Goal: Transaction & Acquisition: Purchase product/service

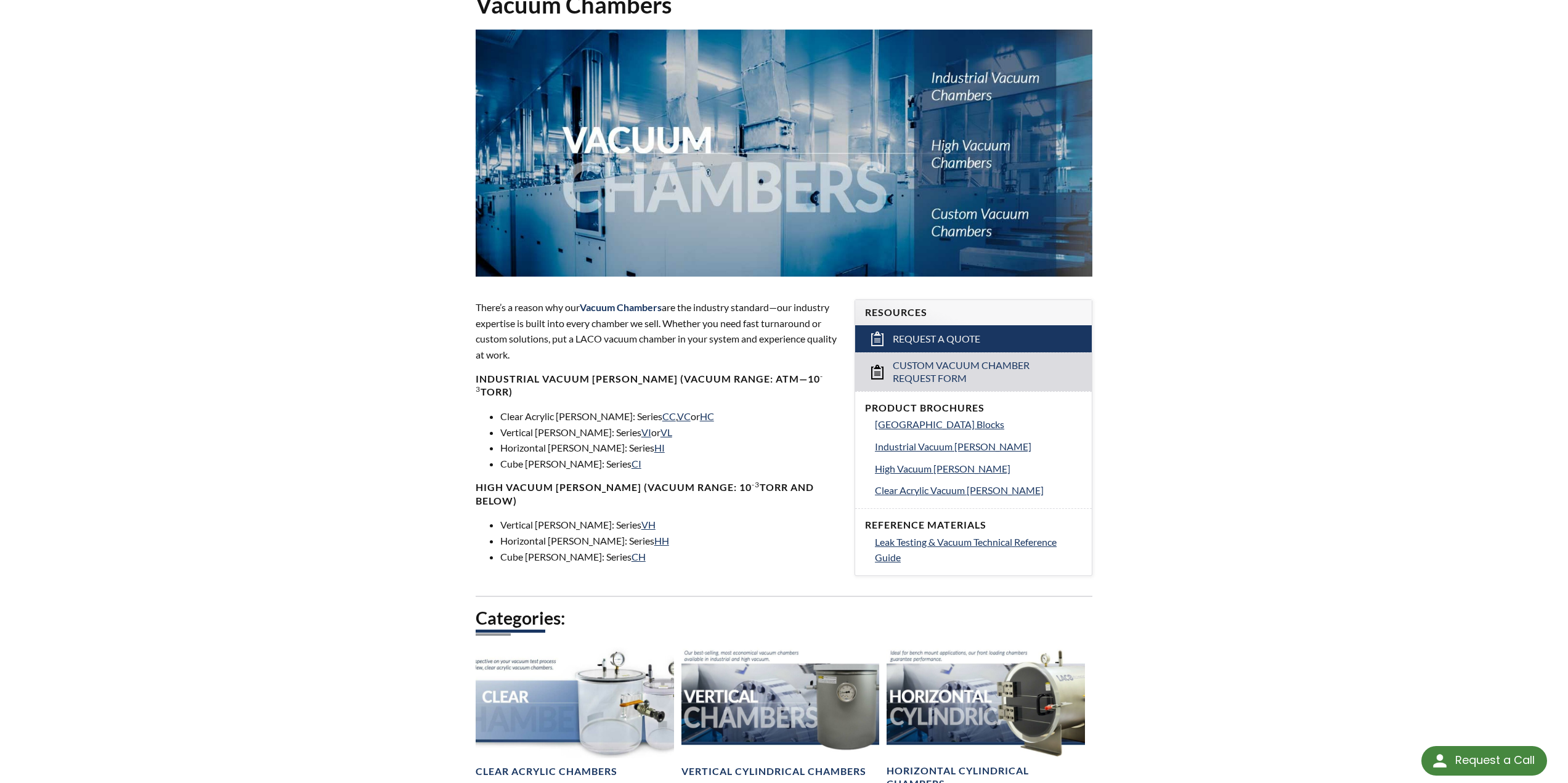
scroll to position [123, 0]
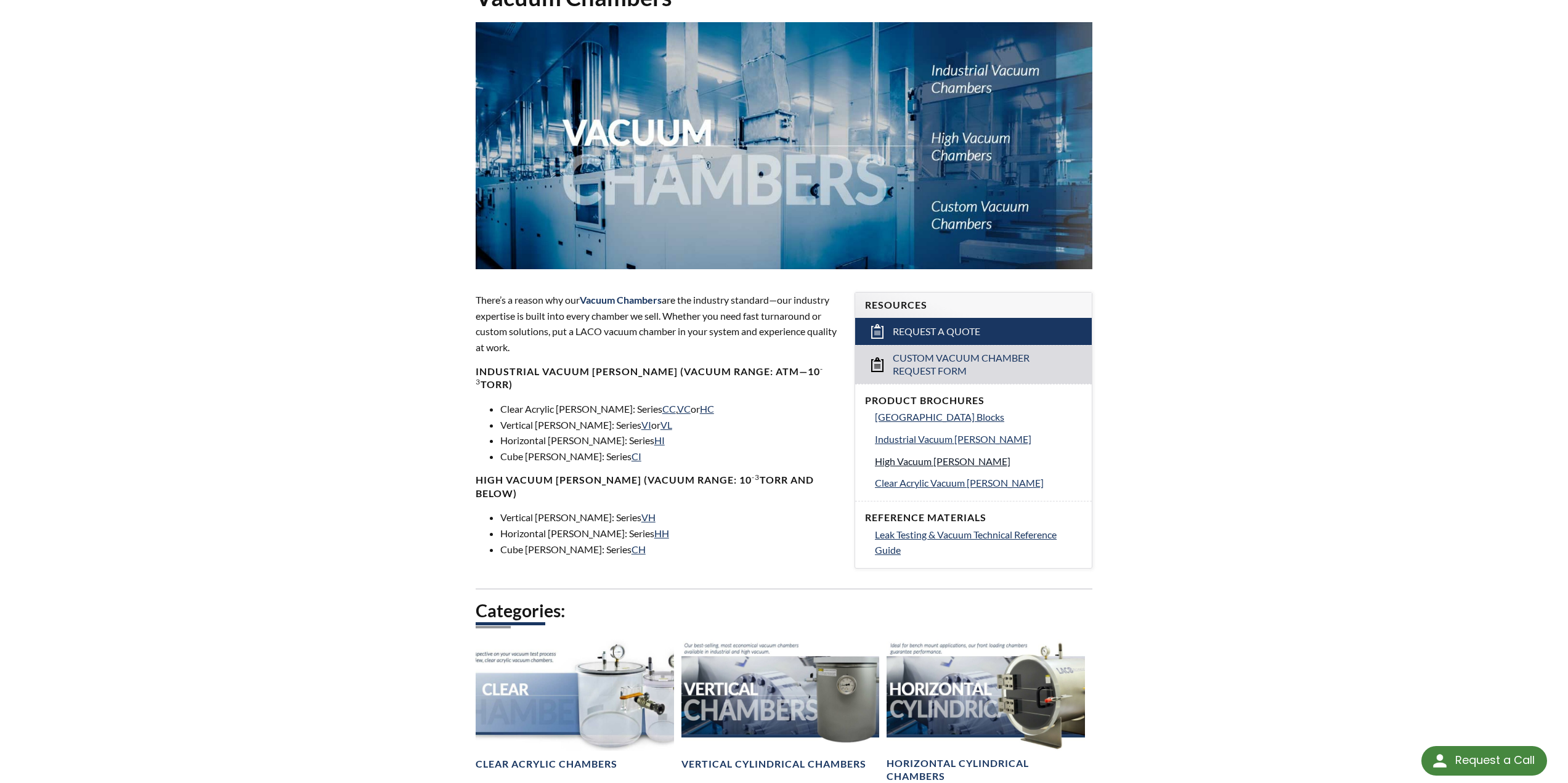
click at [963, 462] on span "High Vacuum Chambers" at bounding box center [942, 462] width 135 height 12
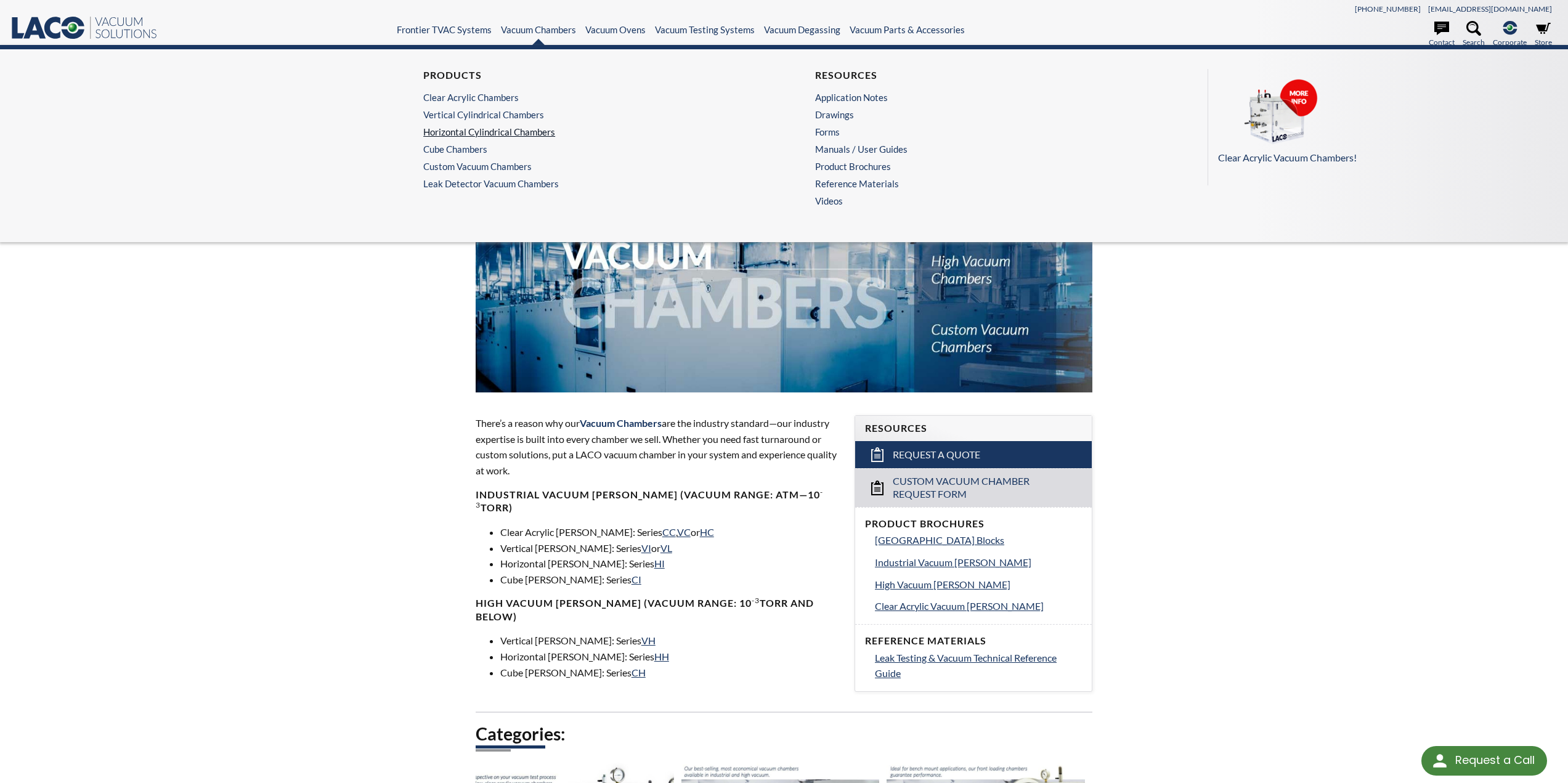
click at [514, 129] on link "Horizontal Cylindrical Chambers" at bounding box center [585, 131] width 323 height 11
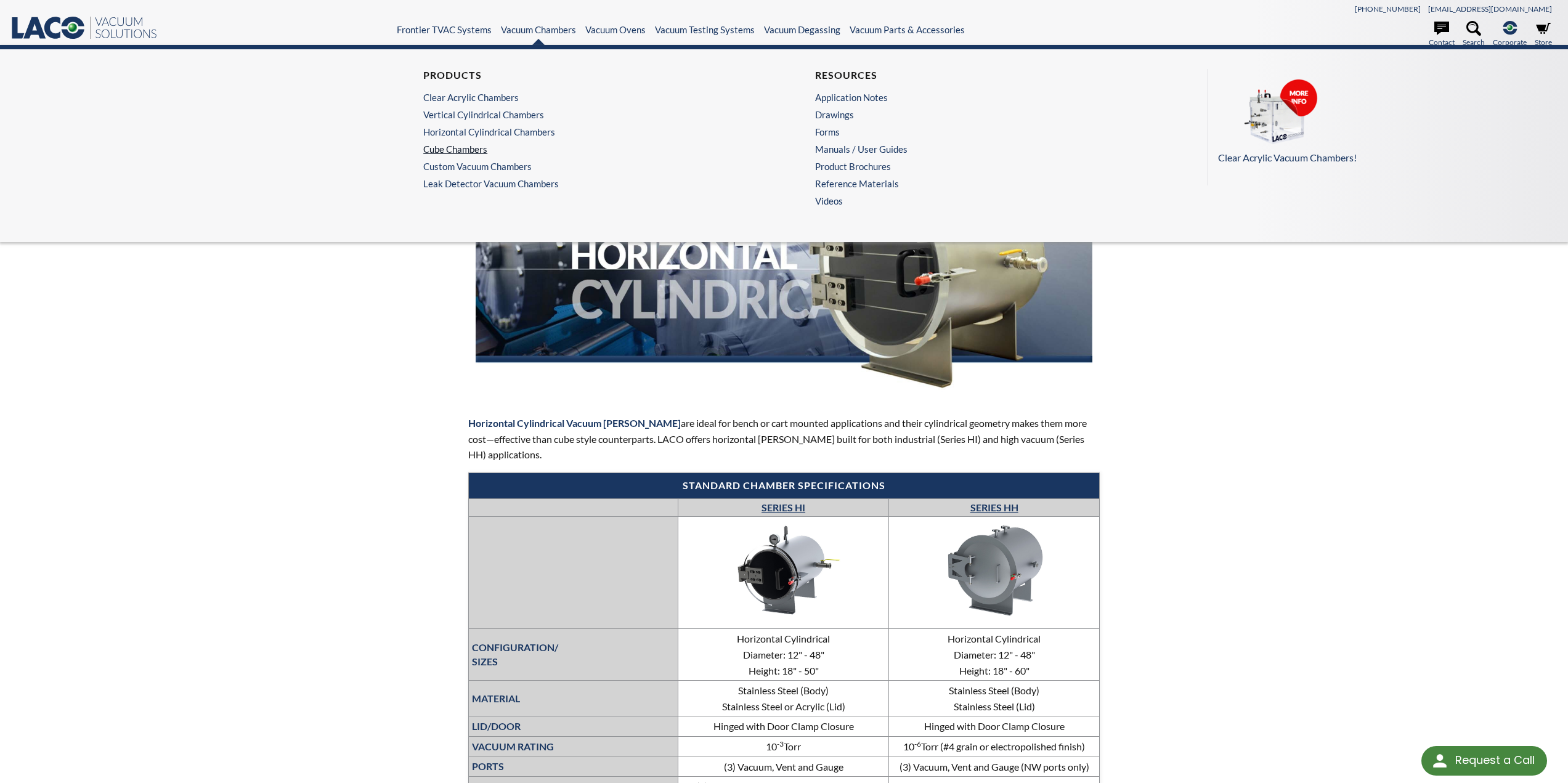
click at [481, 147] on link "Cube Chambers" at bounding box center [585, 149] width 323 height 11
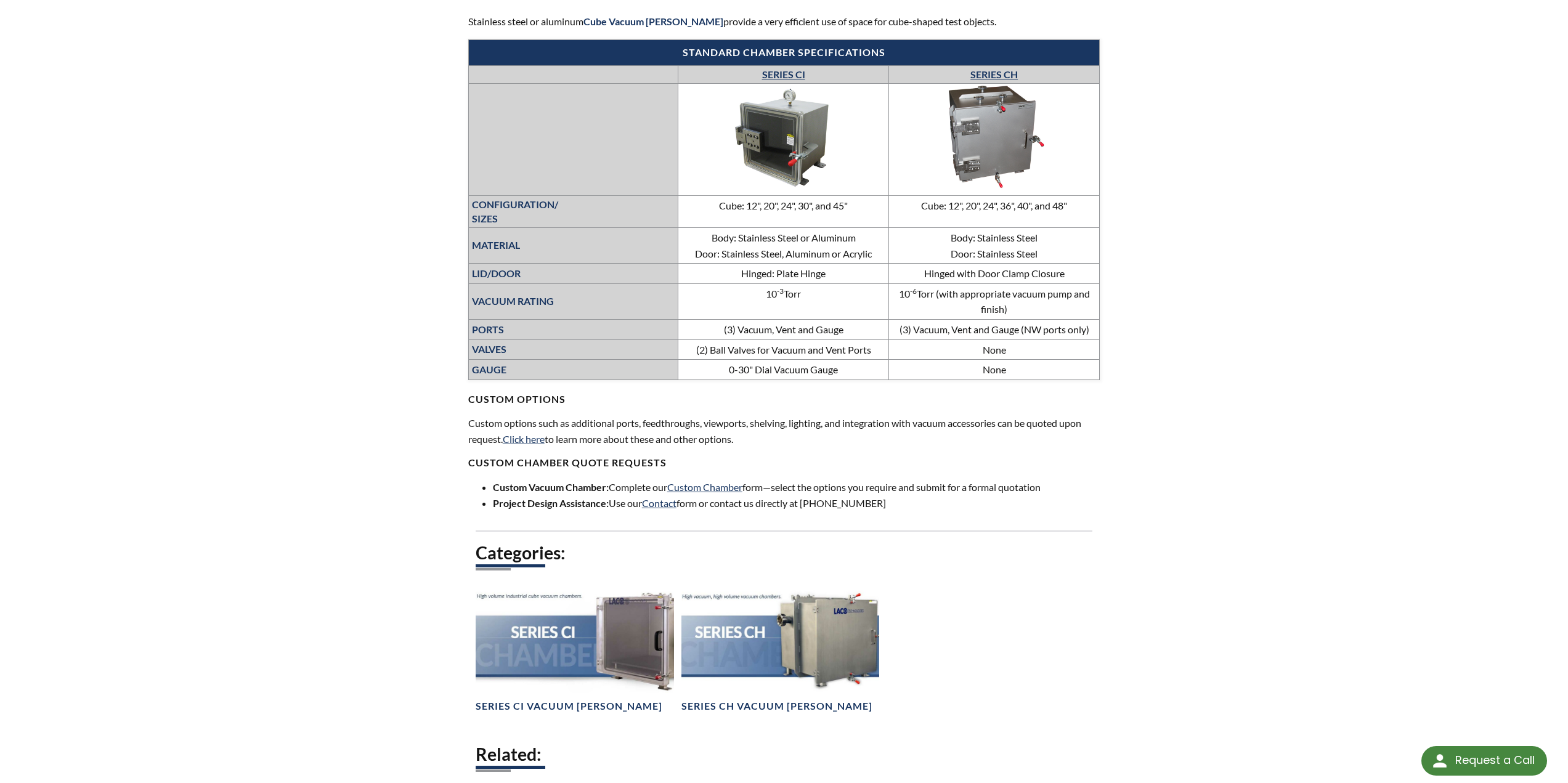
scroll to position [247, 0]
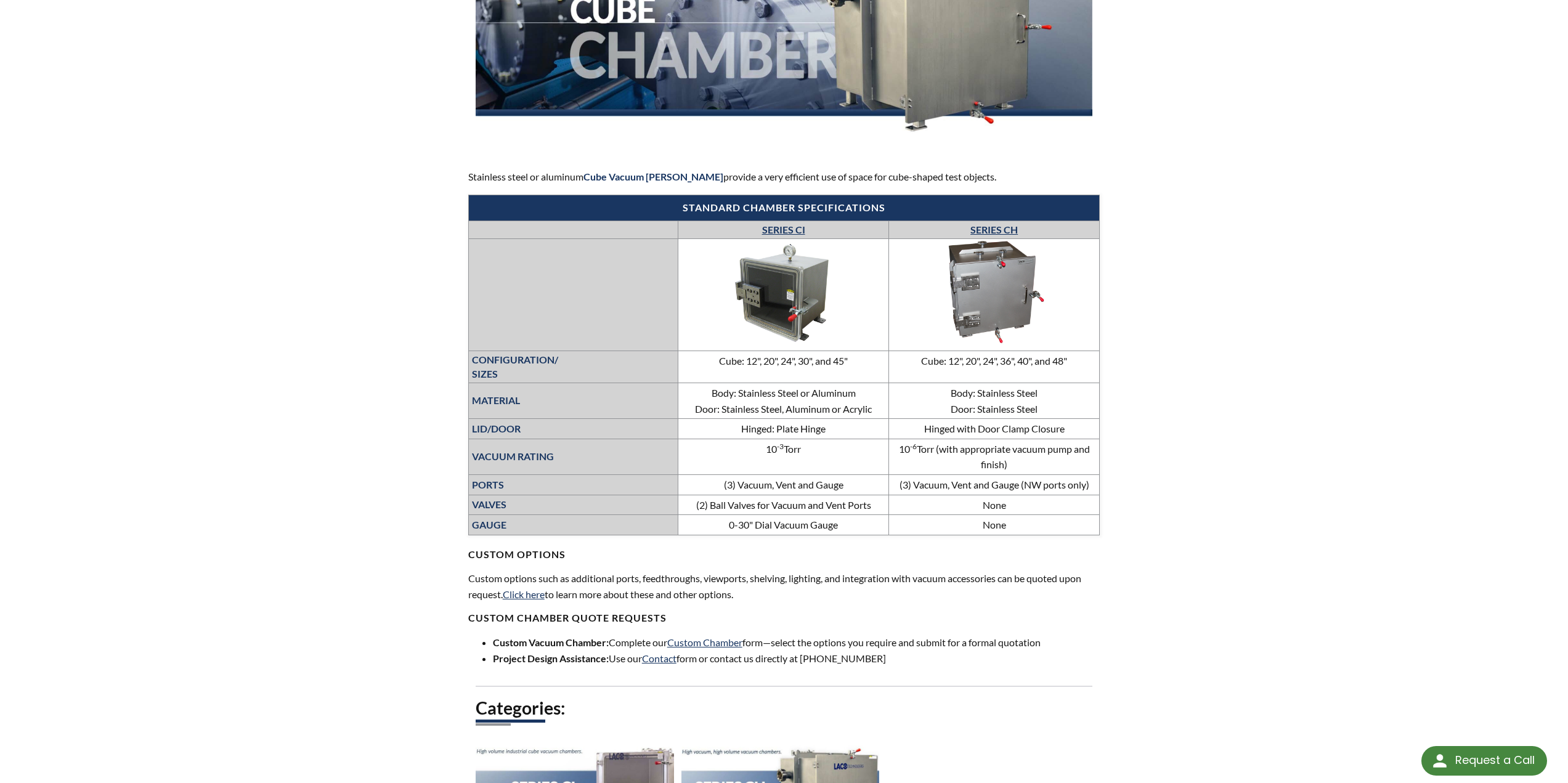
click at [1010, 225] on link "SERIES CH" at bounding box center [993, 229] width 47 height 12
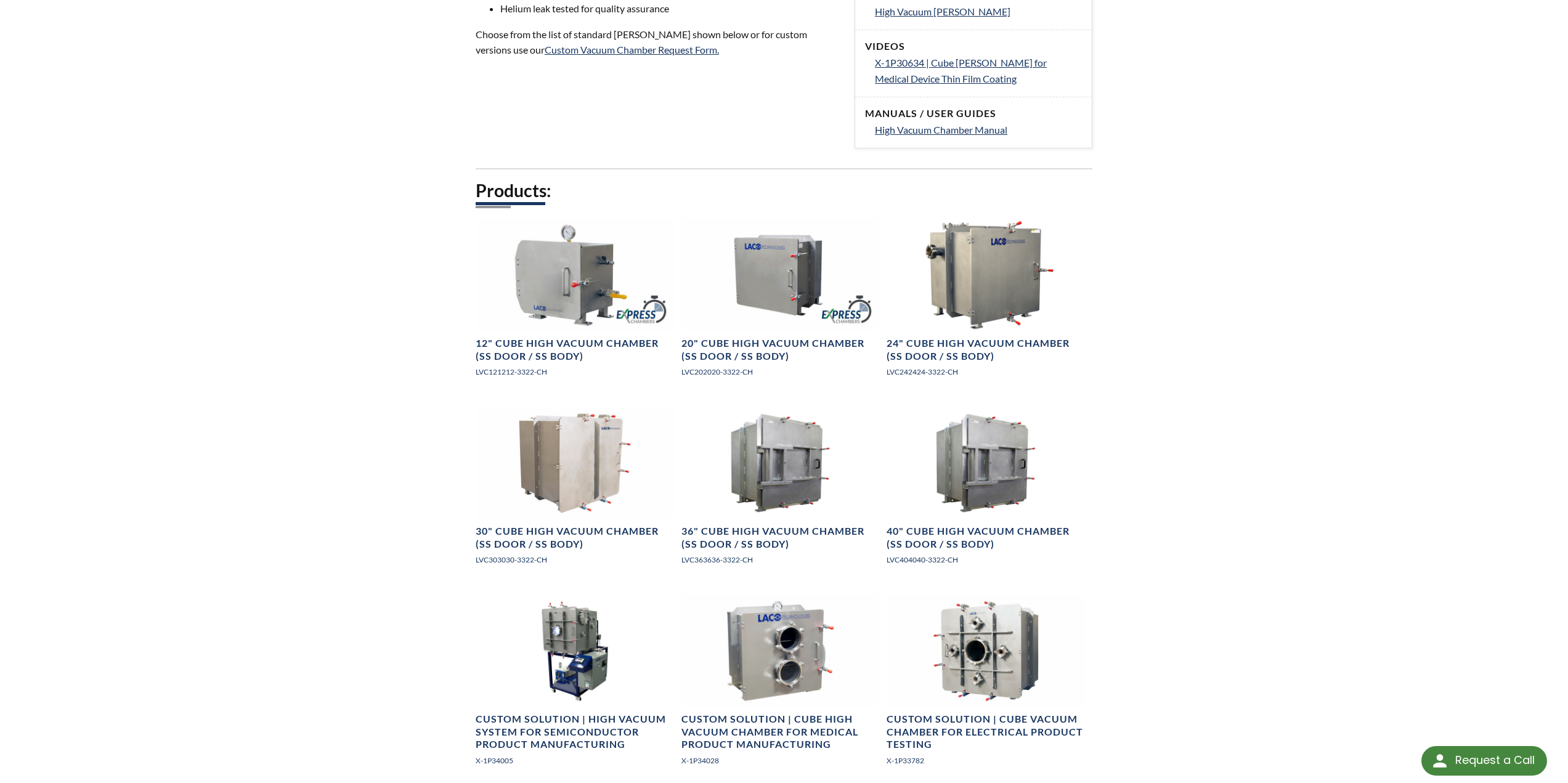
scroll to position [555, 0]
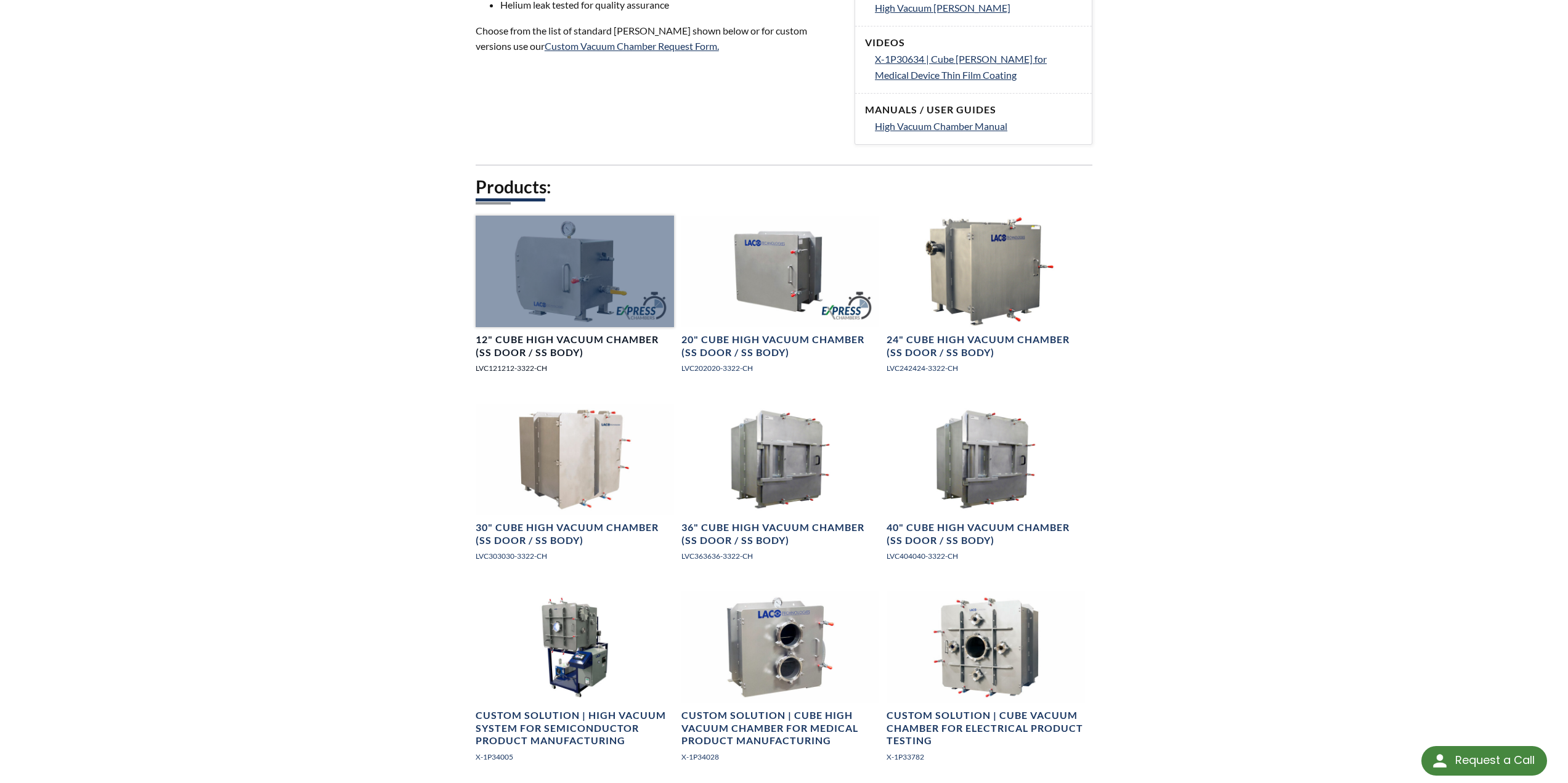
click at [507, 337] on h4 "12" Cube High Vacuum Chamber (SS Door / SS Body)" at bounding box center [575, 346] width 199 height 26
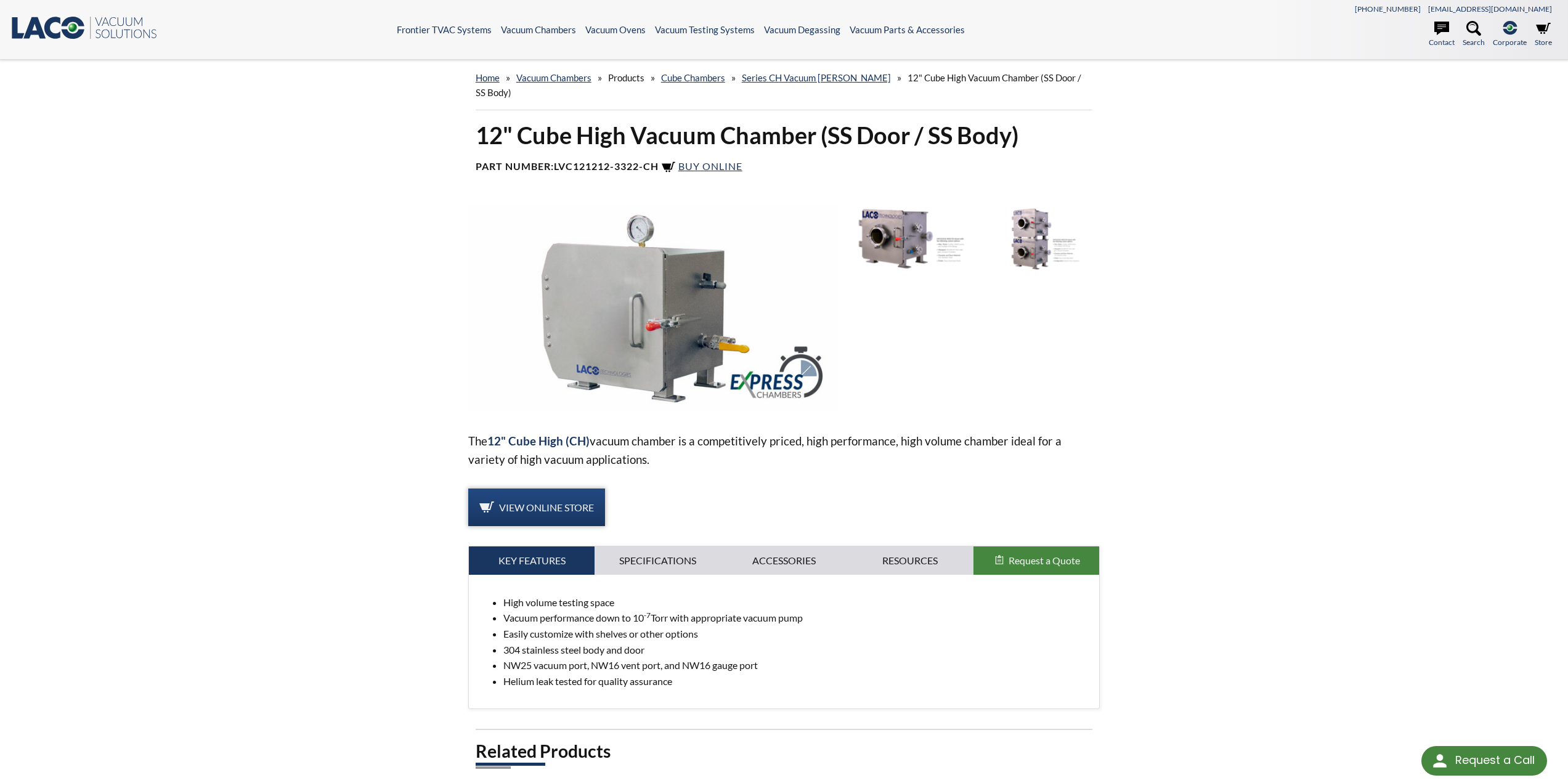
click at [541, 498] on link "View Online Store" at bounding box center [536, 508] width 137 height 38
